Goal: Transaction & Acquisition: Book appointment/travel/reservation

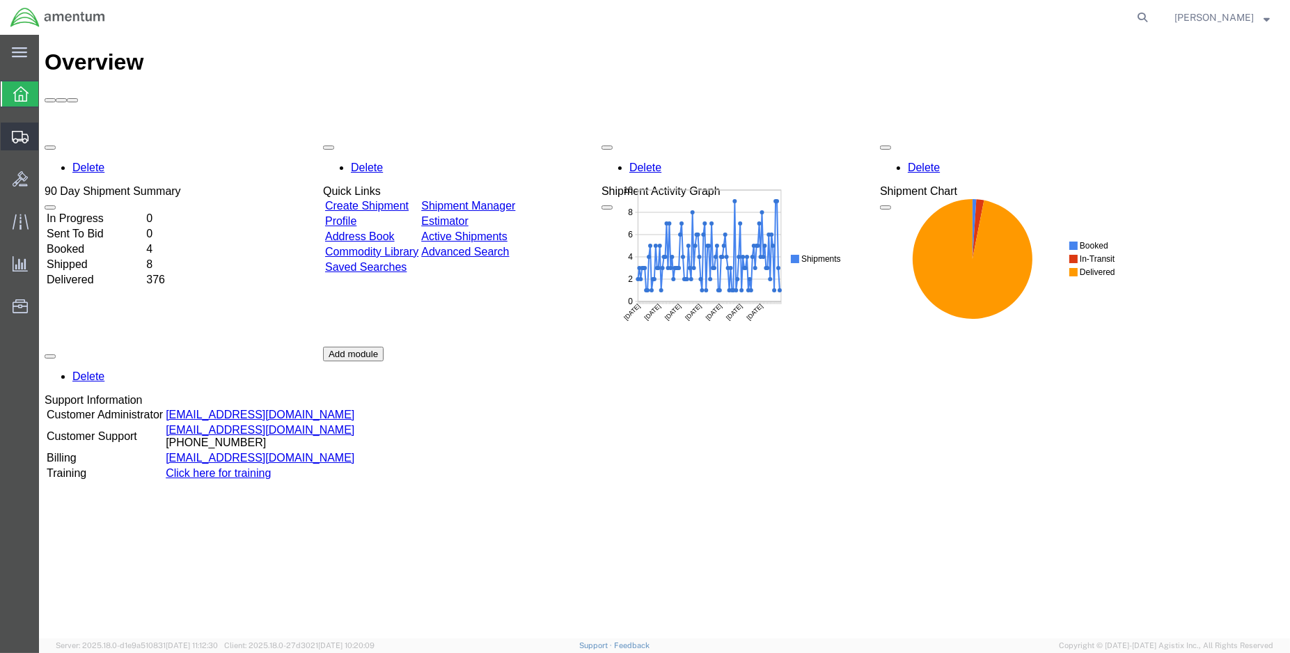
click at [0, 0] on span "Create Shipment" at bounding box center [0, 0] width 0 height 0
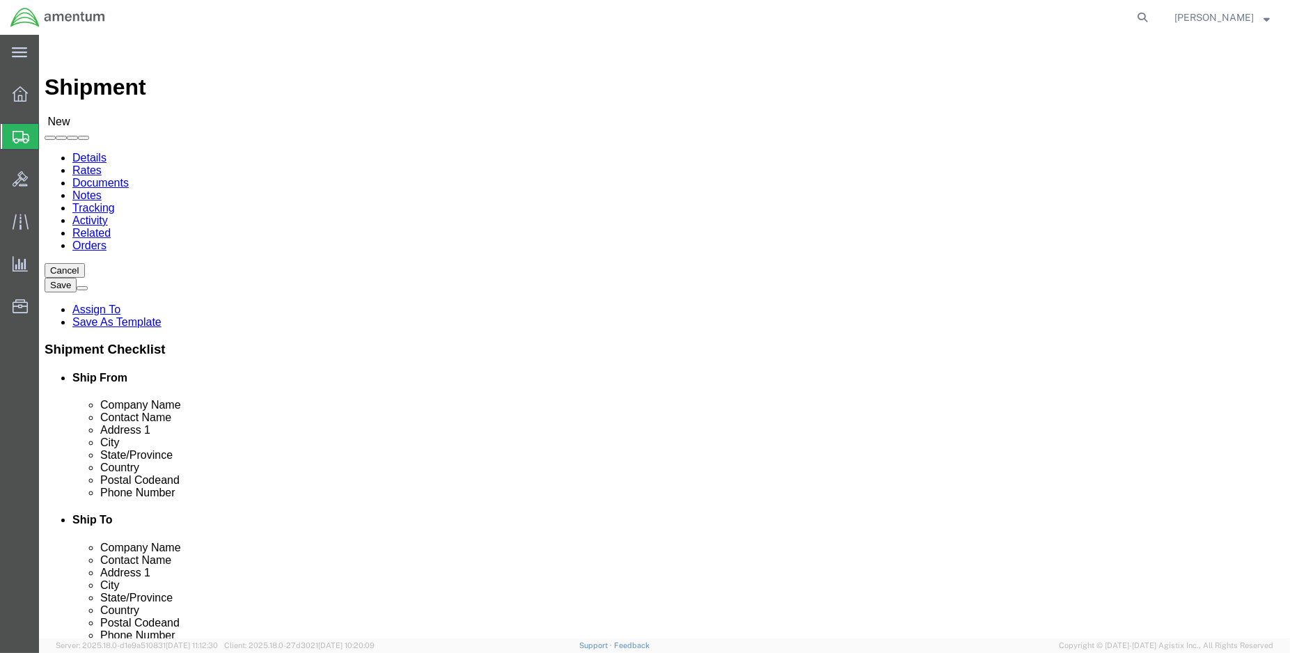
select select
select select "MYPROFILE"
select select "LA"
type input "dlr"
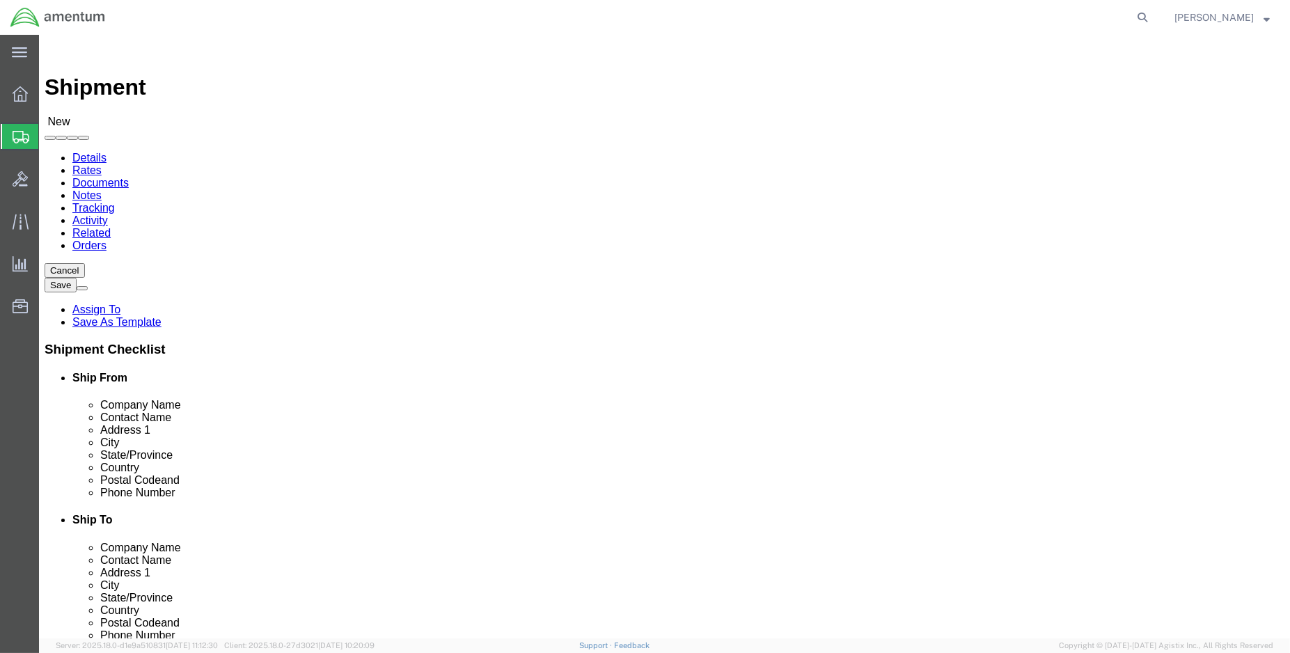
select select "49937"
select select "[GEOGRAPHIC_DATA]"
click input "text"
type input "val"
click p "- Amentum Services, Inc. - ([PERSON_NAME][GEOGRAPHIC_DATA], [GEOGRAPHIC_DATA]"
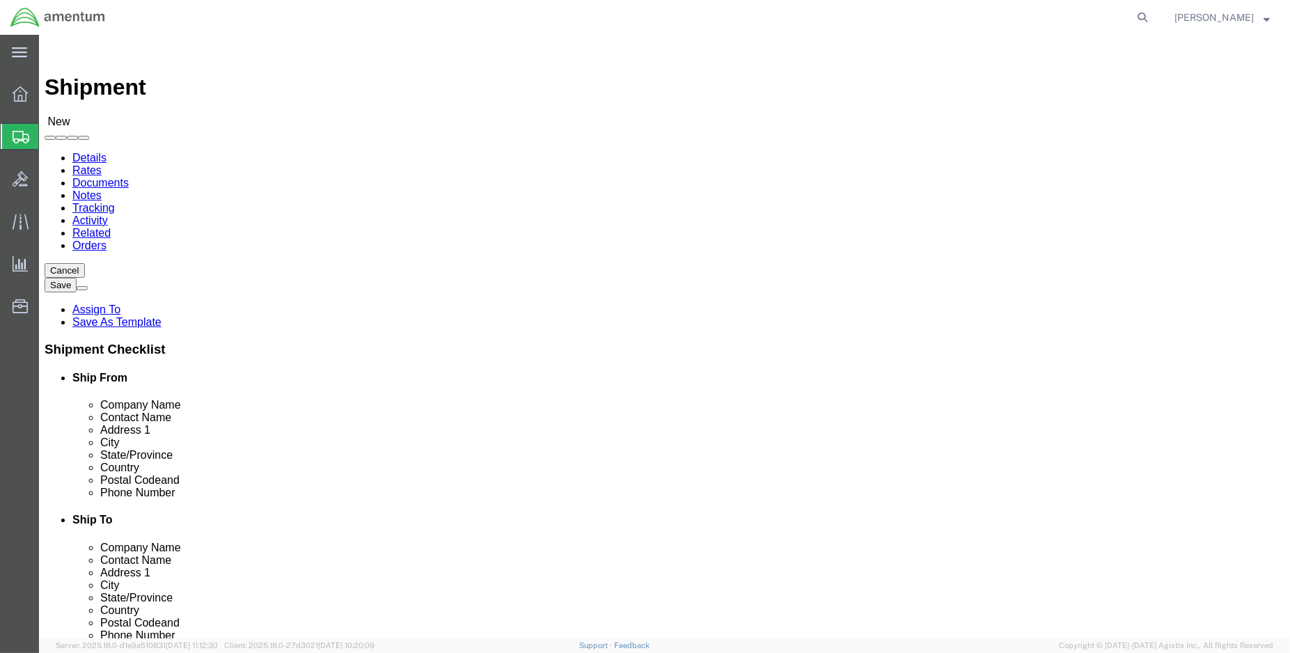
select select
select select "[GEOGRAPHIC_DATA]"
type input "[PERSON_NAME]"
click input "text"
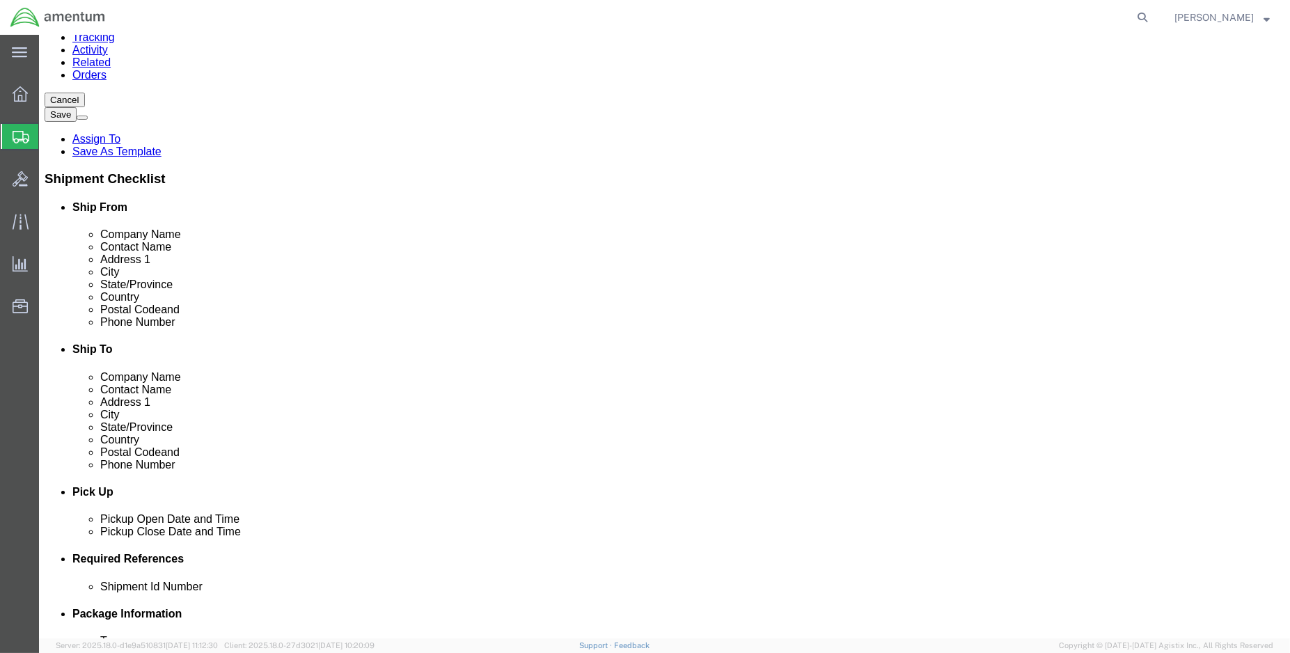
scroll to position [232, 0]
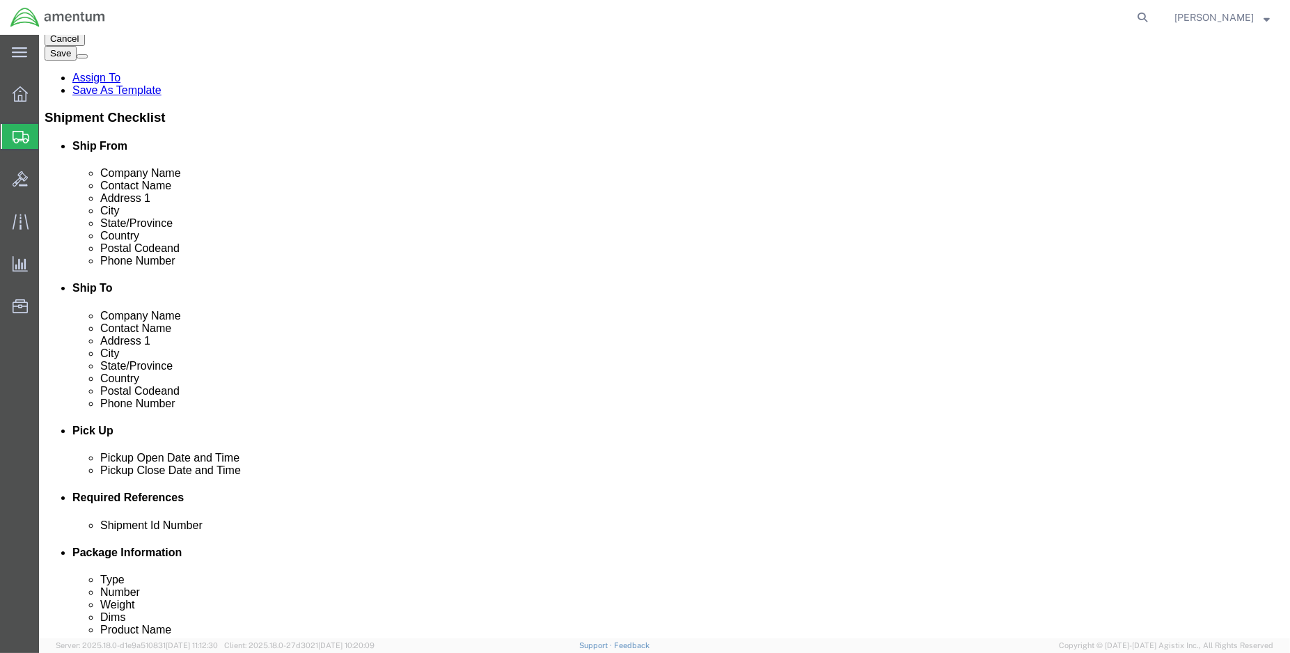
type input "8304867832"
click button "Add reference"
drag, startPoint x: 906, startPoint y: 584, endPoint x: 724, endPoint y: 539, distance: 187.3
click button "Add reference"
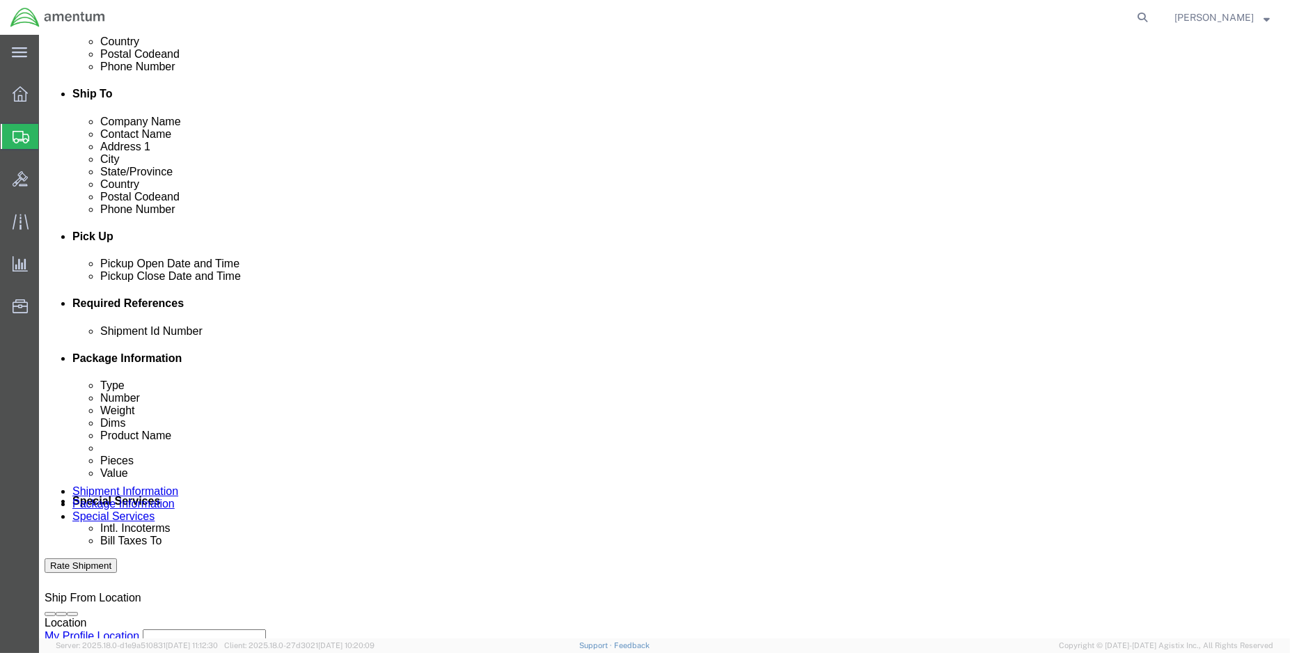
scroll to position [464, 0]
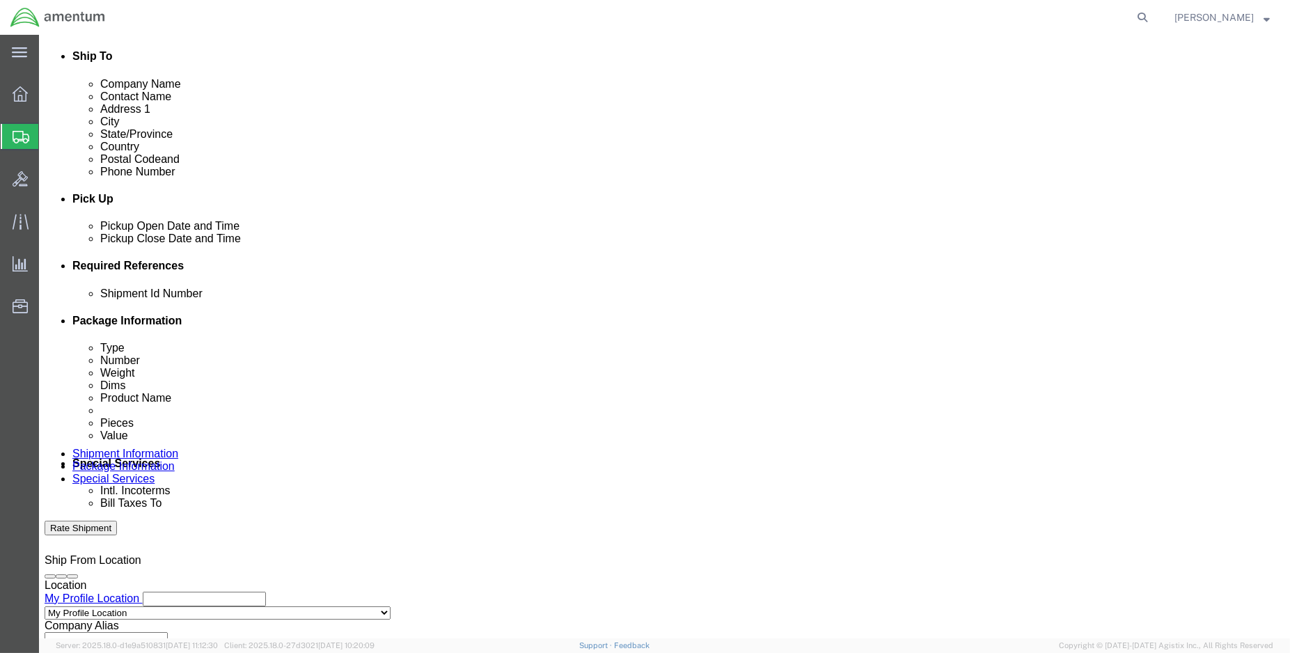
click div "[DATE] 4:00 PM"
type input "5:00 PM"
click div "Close Time 5:00 PM [DATE] 4:00 PM - [DATE] 4:00 PM Cancel Apply"
click button "Apply"
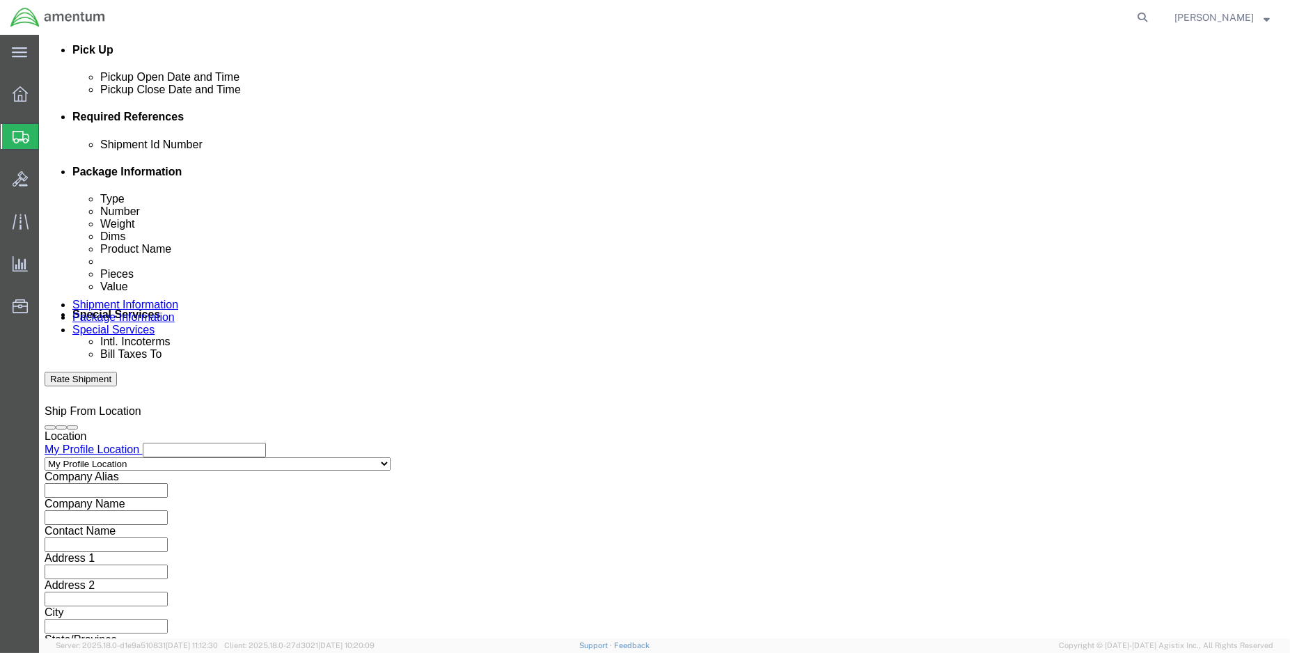
scroll to position [618, 0]
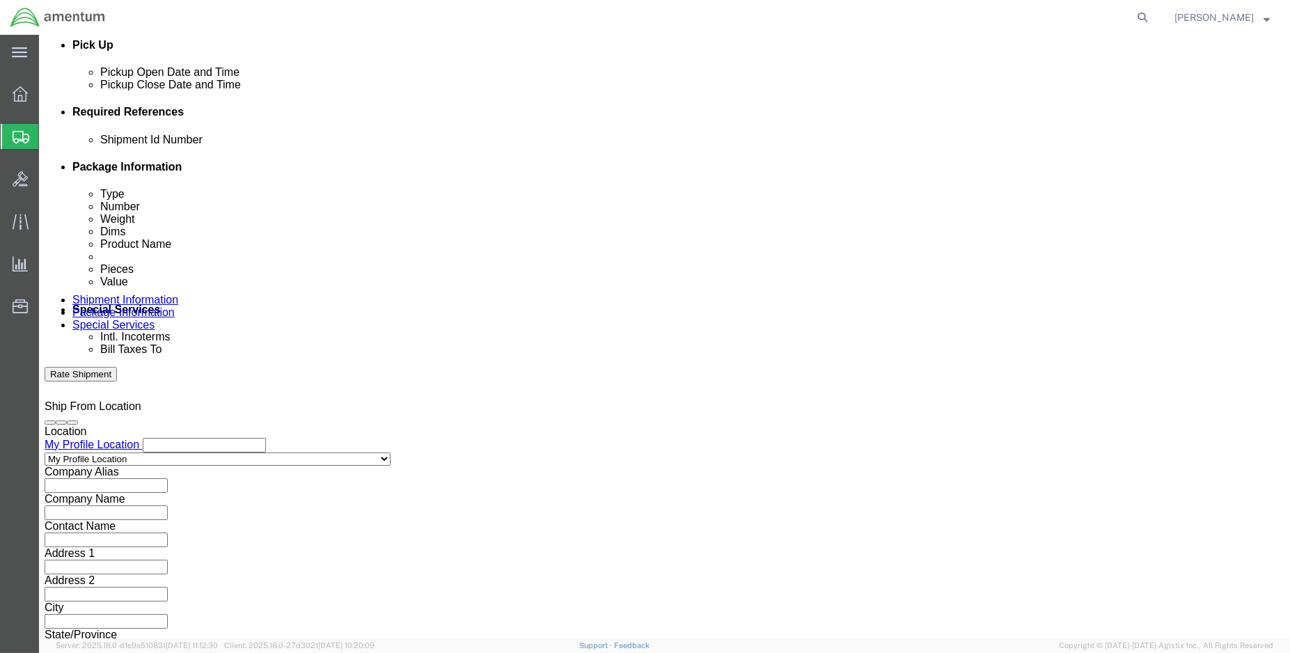
click input "text"
type input "e"
click input "ENO SHIPMENT"
type input "ENO SHIPMENT: 96409"
select select "DEPT"
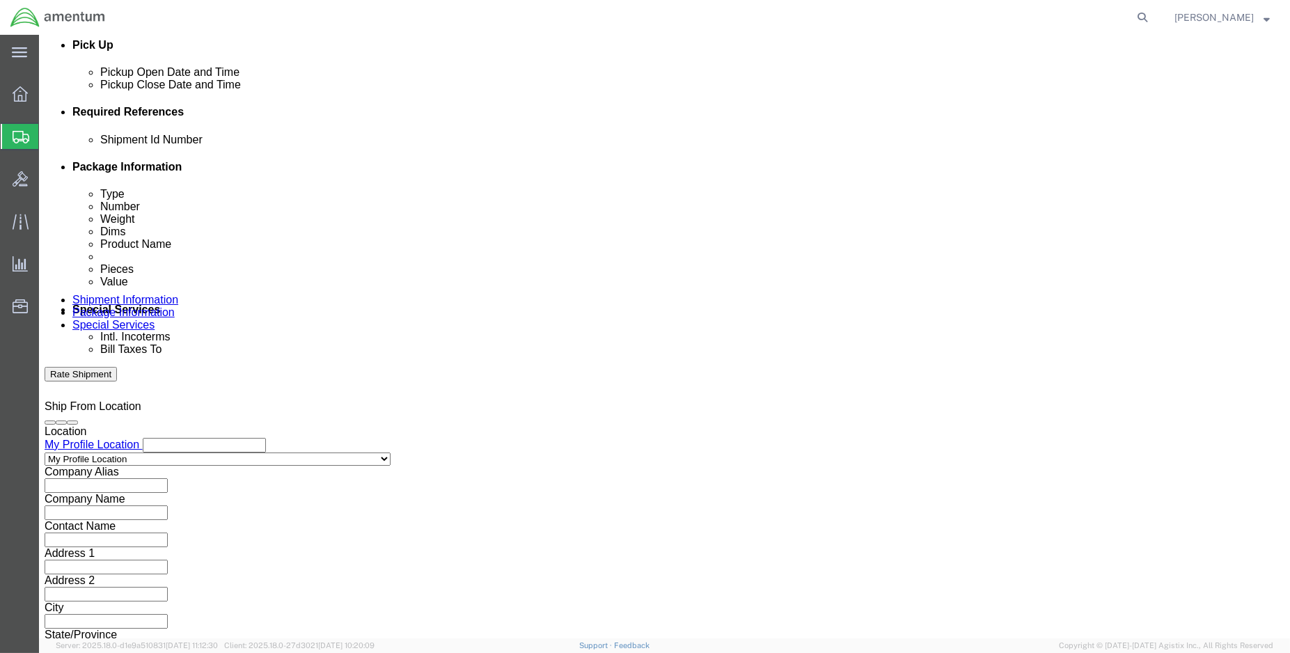
type input "c"
type input "CBP"
click select "Select Account Type Activity ID Airline Appointment Number ASN Batch Request # …"
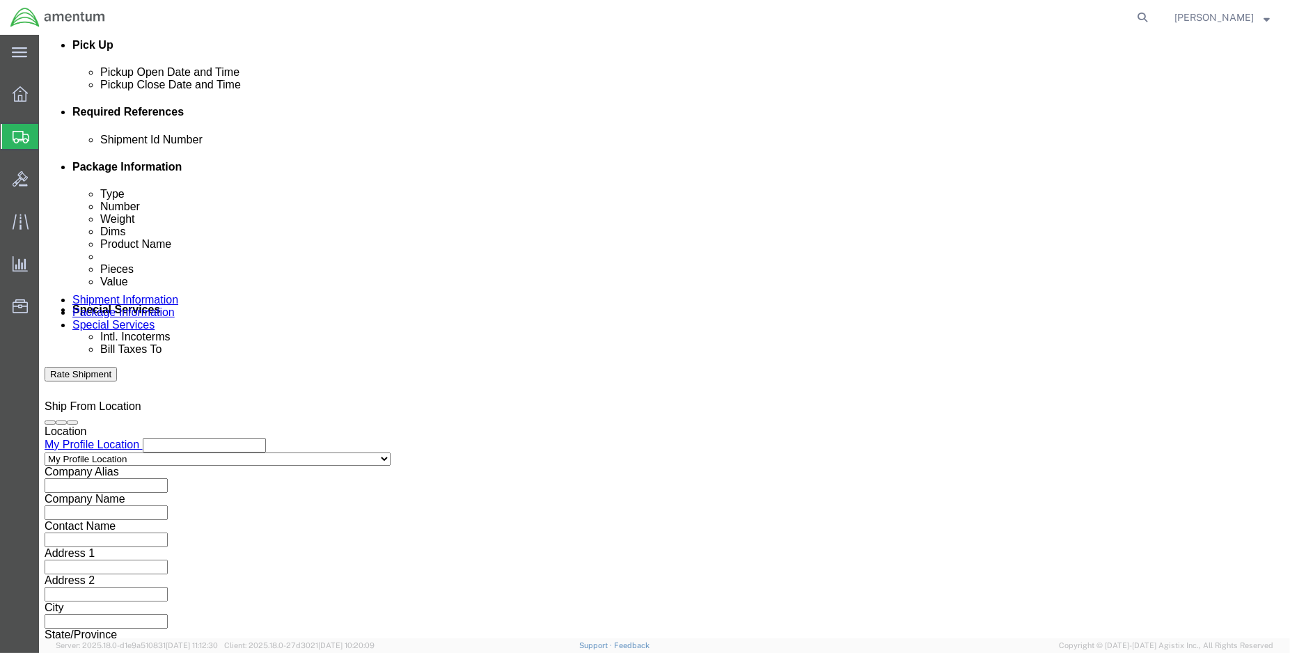
select select "CUSTREF"
click select "Select Account Type Activity ID Airline Appointment Number ASN Batch Request # …"
click input "text"
type input "DLR USAGE: 330173"
select select "PROJNUM"
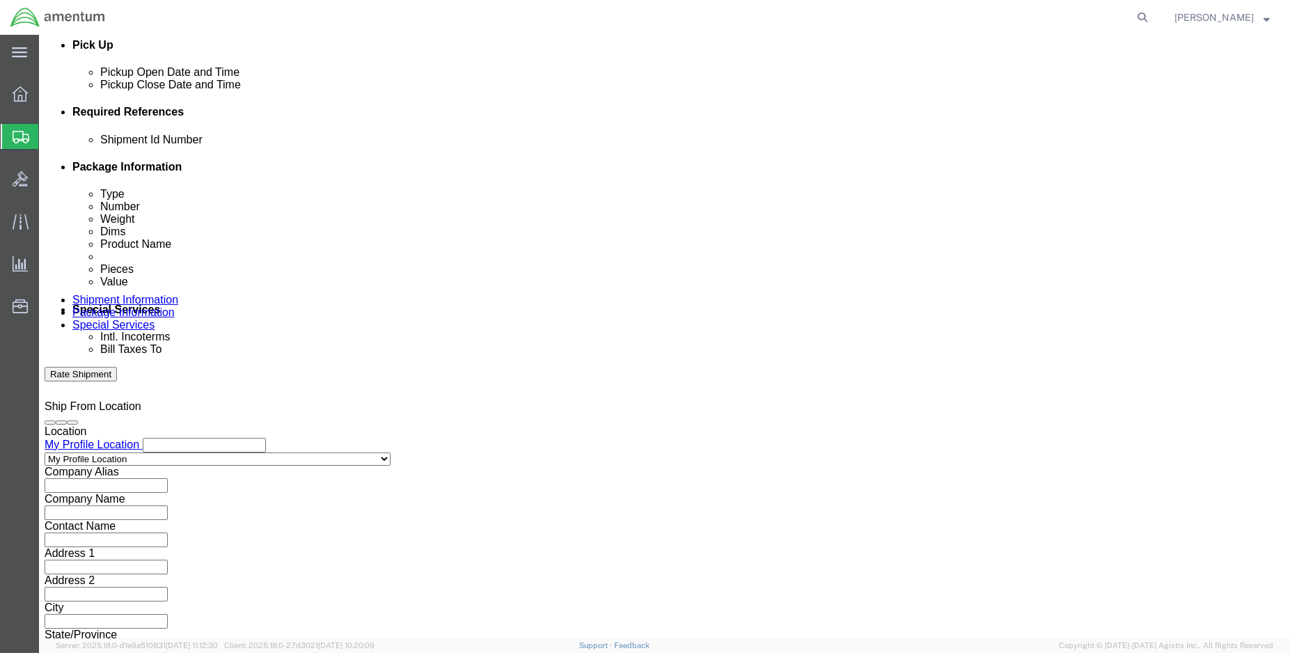
paste input "6118.03.03.2219.000.ENO.0000"
type input "6118.03.03.2219.000.ENO.0000"
click button "Continue"
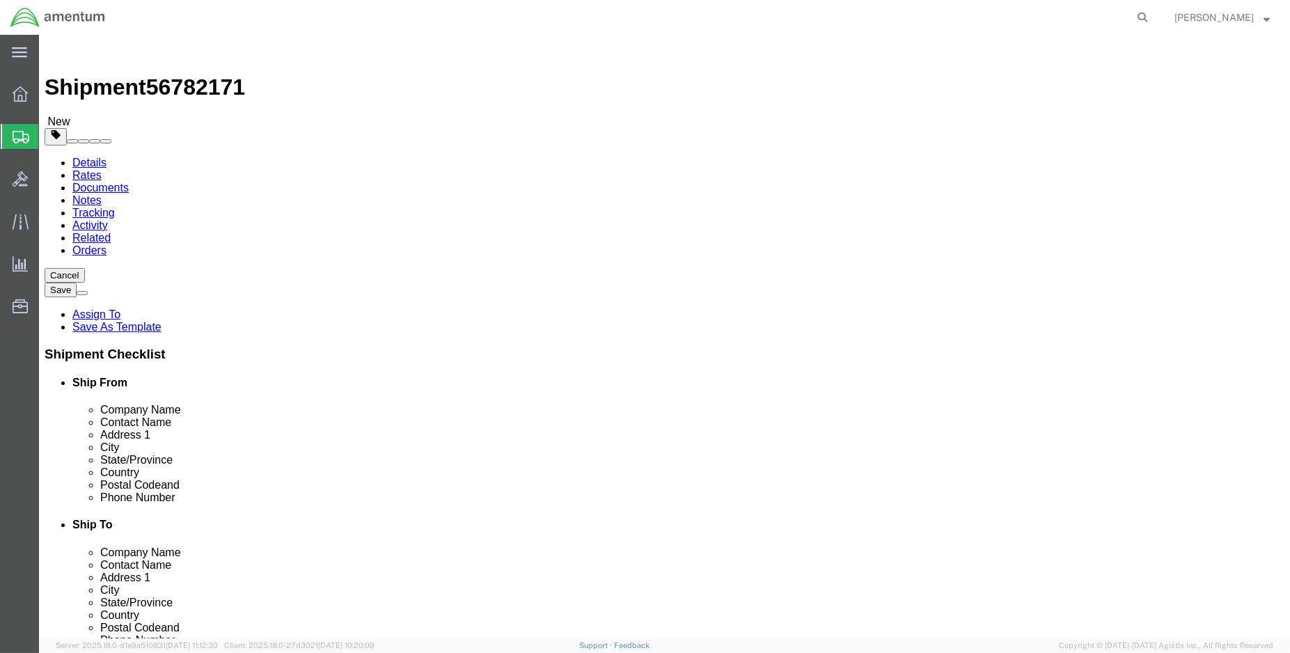
click select "Select BCK Boxes Bale(s) Basket(s) Bolt(s) Bottle(s) Buckets Bulk Bundle(s) Can…"
select select "ENV"
click select "Select BCK Boxes Bale(s) Basket(s) Bolt(s) Bottle(s) Buckets Bulk Bundle(s) Can…"
type input "9.50"
type input "12.50"
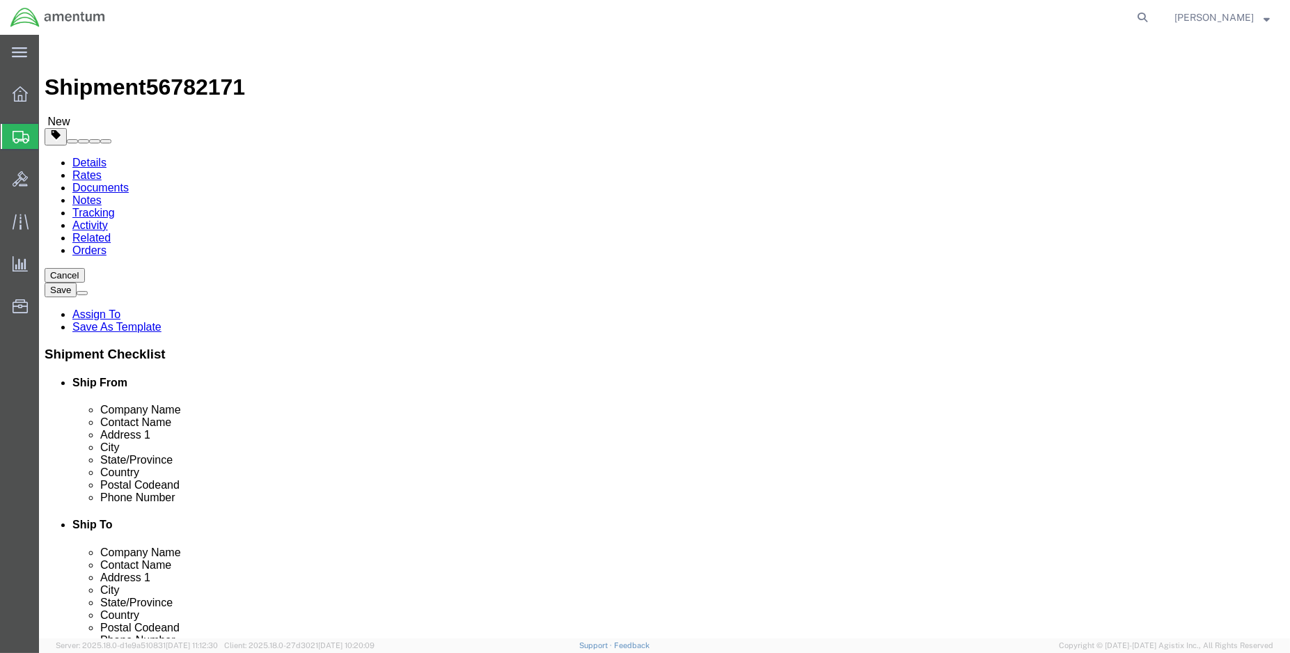
type input "0.25"
type input "1"
click link "Add Content"
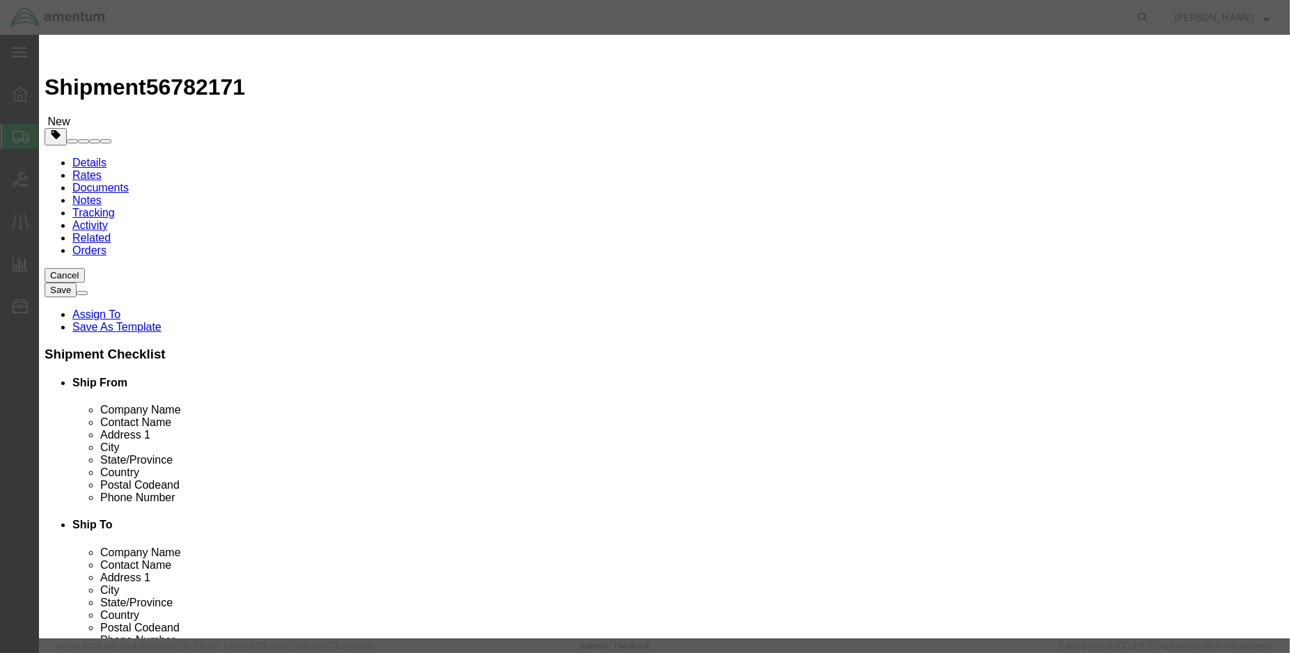
click input "text"
type input "22461BC120L"
click span "Name:"
select select "USD"
type input "NUT"
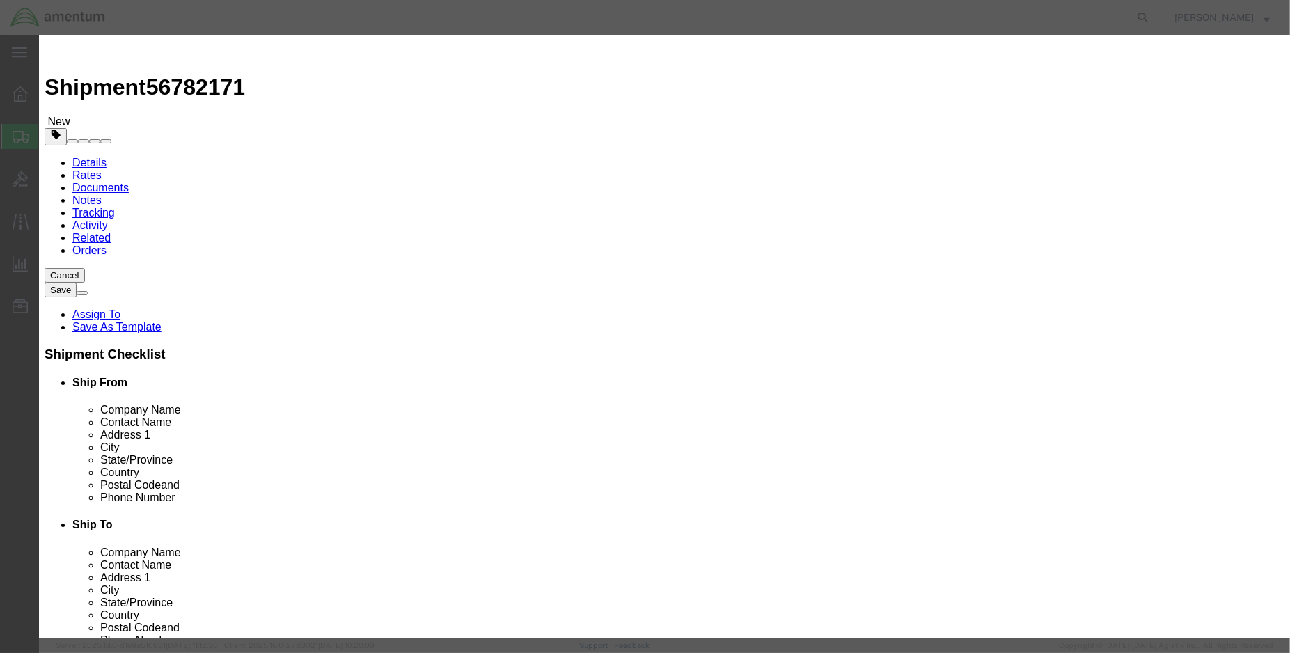
type input "22461BC120L"
type input "NUT (PN: 22461BC120L)"
type input "1.00"
click input "text"
type input "50.00"
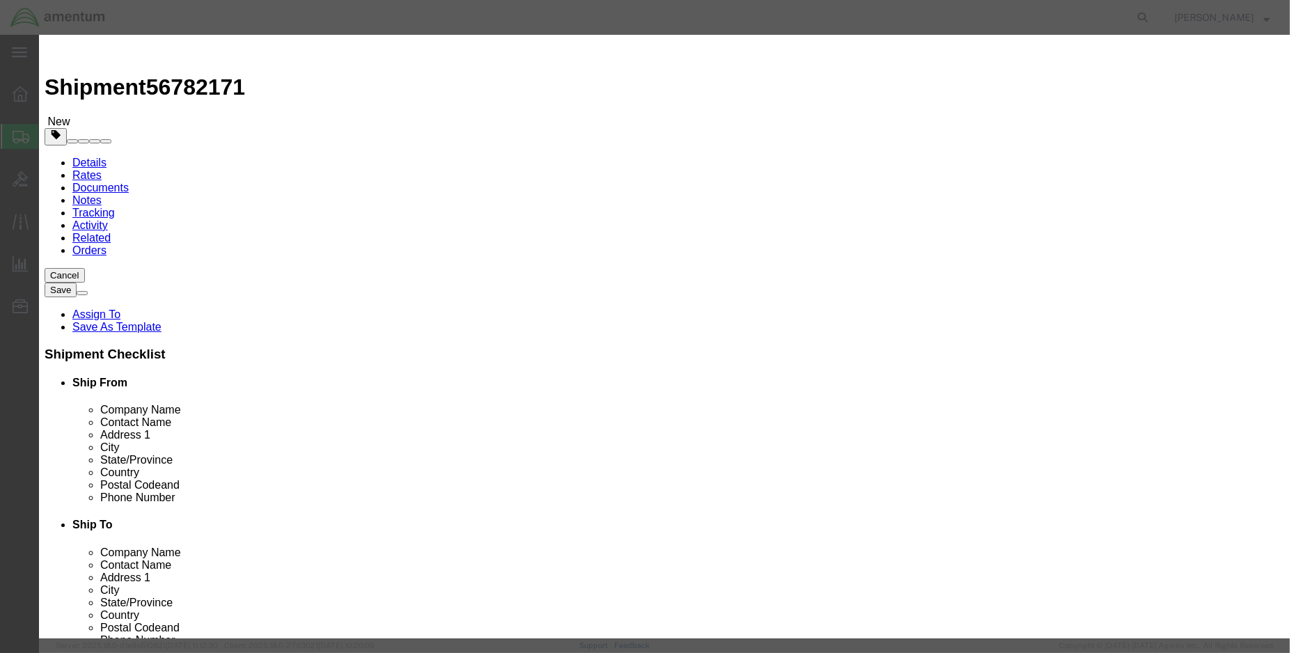
click button "Save & Close"
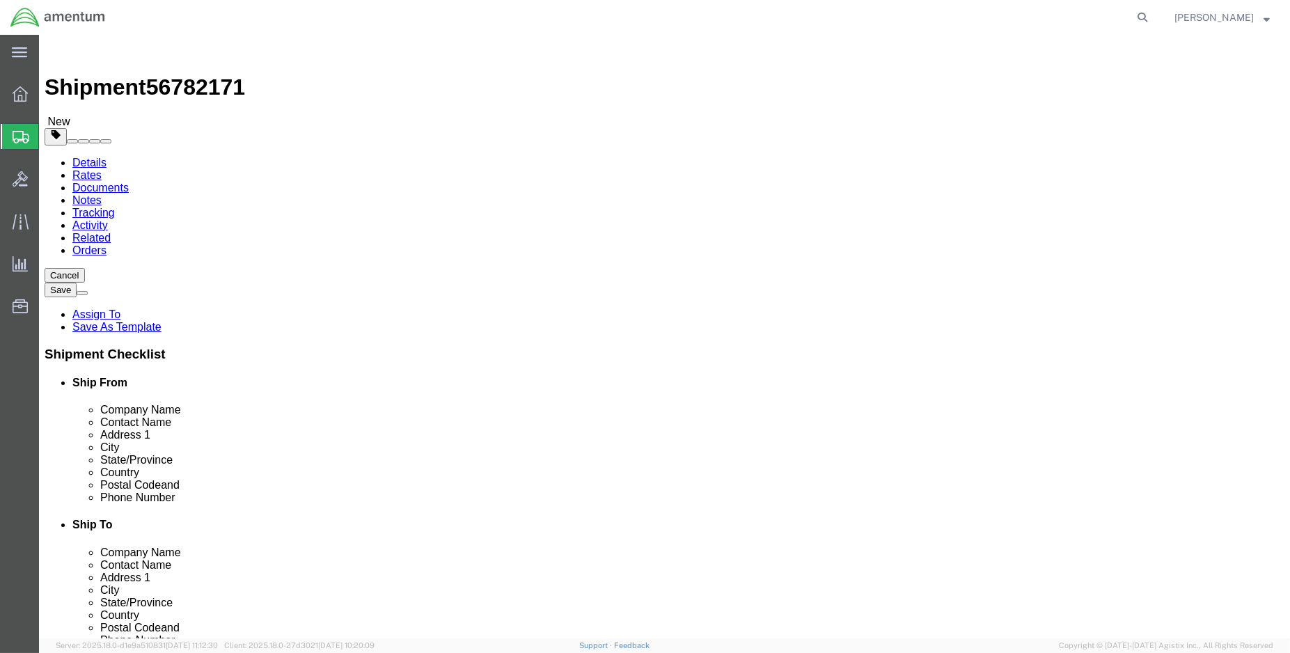
click button "Rate Shipment"
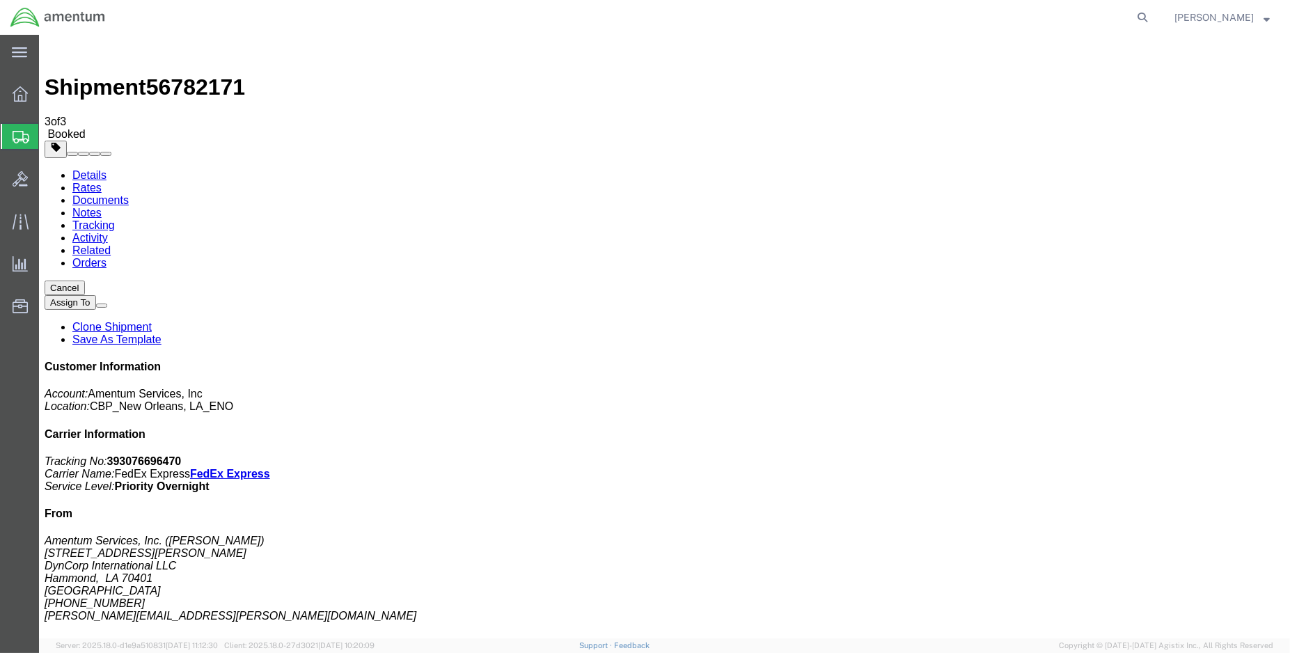
click at [98, 169] on link "Details" at bounding box center [89, 175] width 34 height 12
click link "Schedule pickup request"
drag, startPoint x: 1115, startPoint y: 176, endPoint x: 1051, endPoint y: 185, distance: 64.7
click p "Tracking No: 393076696470 Carrier Name: FedEx Express FedEx Express Service Lev…"
drag, startPoint x: 1051, startPoint y: 185, endPoint x: 1057, endPoint y: 180, distance: 7.9
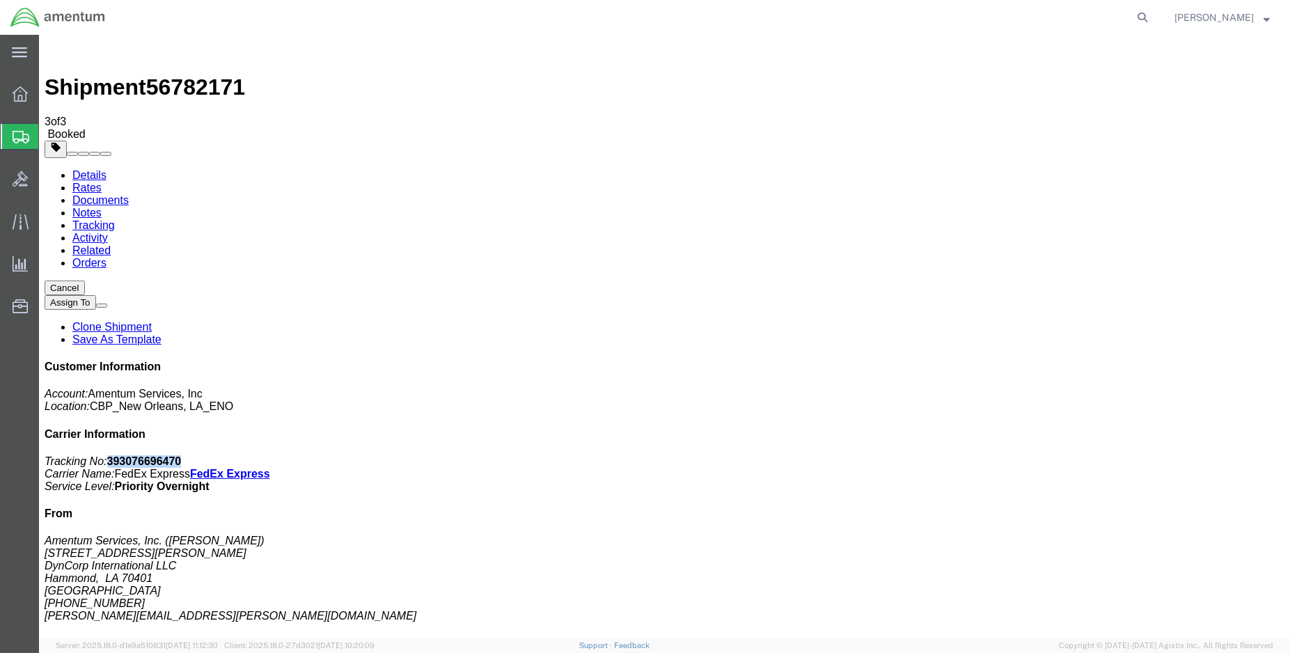
copy b "393076696470"
click link "Documents"
click at [94, 169] on link "Details" at bounding box center [89, 175] width 34 height 12
click h4 "Customer Information"
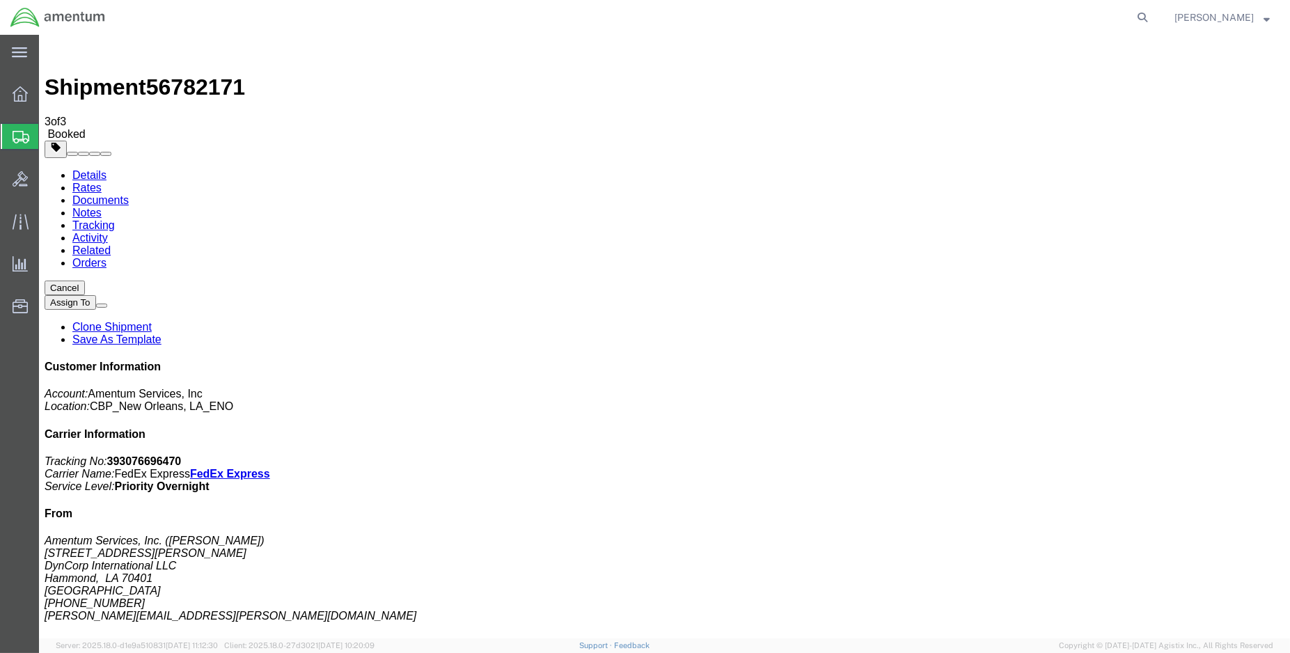
click at [29, 20] on img at bounding box center [58, 17] width 96 height 21
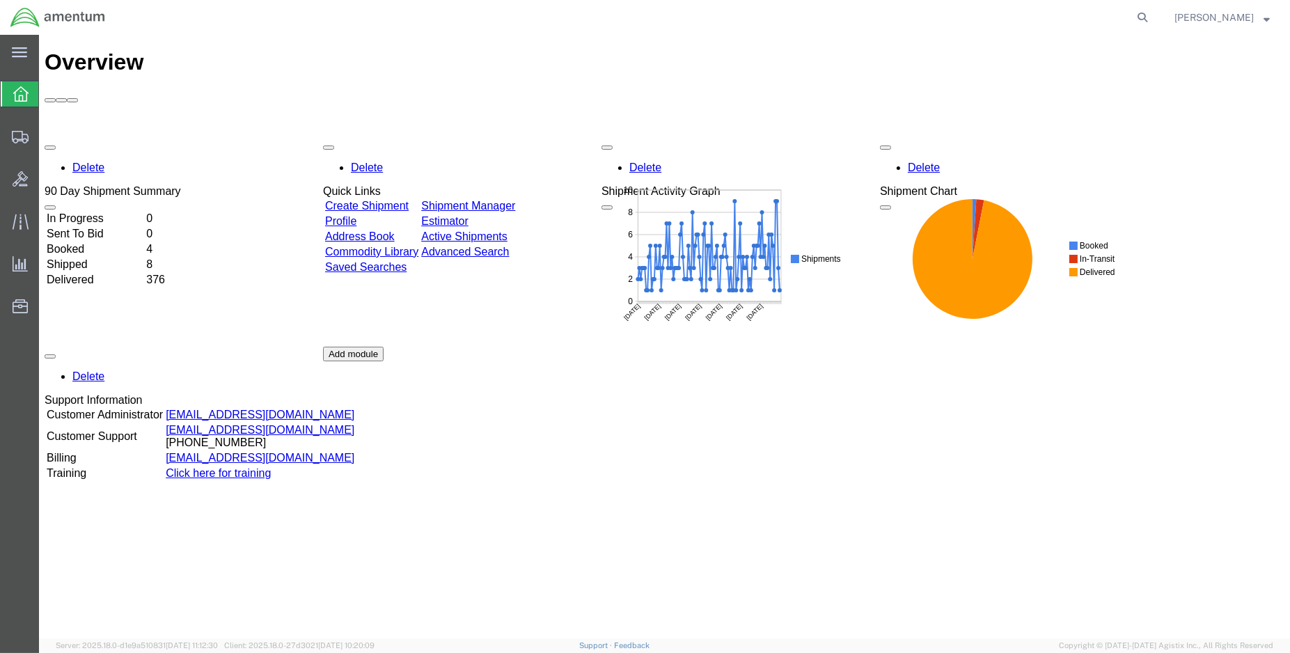
click at [98, 258] on td "Shipped" at bounding box center [95, 265] width 98 height 14
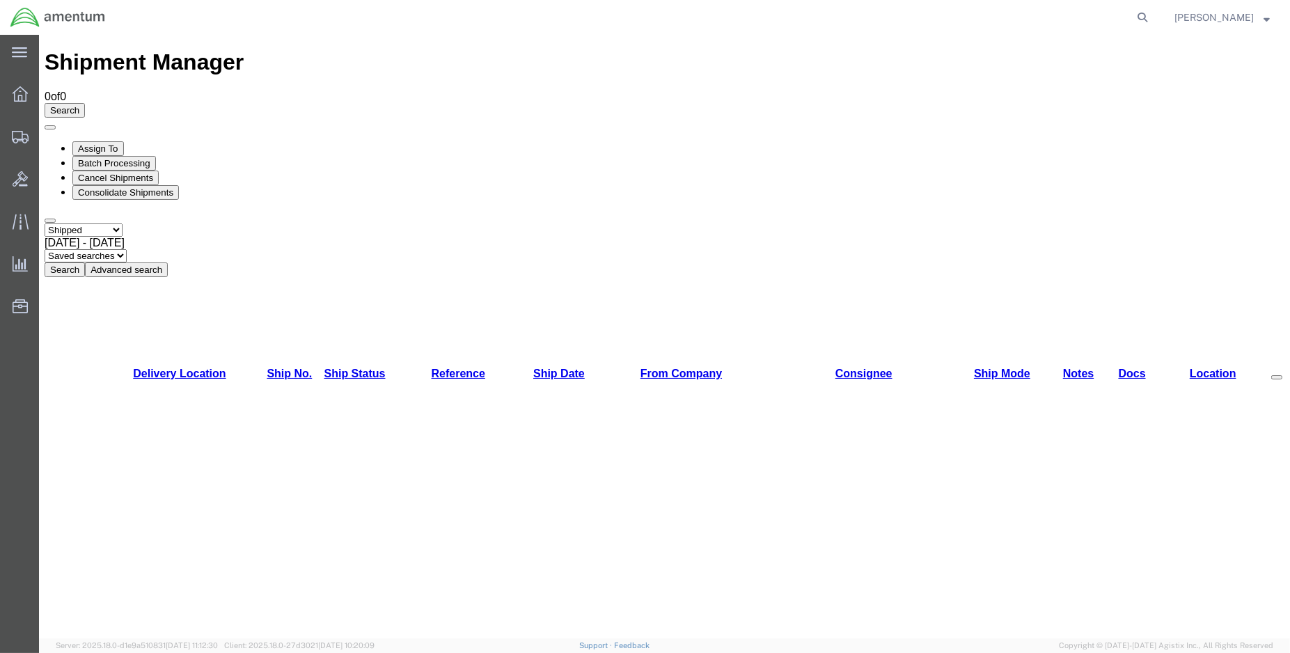
click at [85, 262] on button "Search" at bounding box center [65, 269] width 40 height 15
